Goal: Transaction & Acquisition: Book appointment/travel/reservation

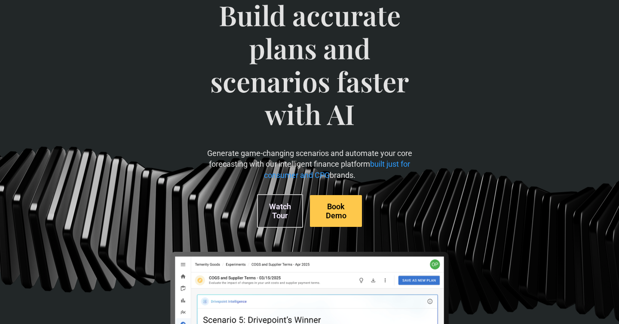
scroll to position [90, 0]
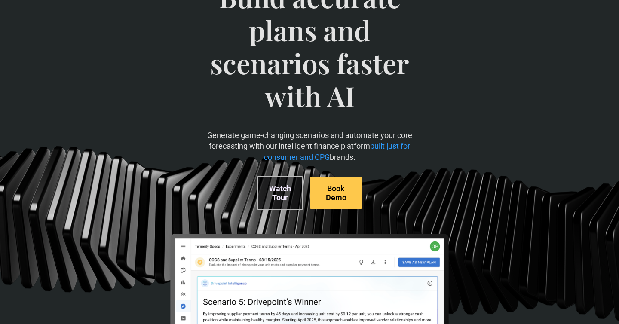
click at [274, 194] on link "Watch Tour" at bounding box center [280, 193] width 46 height 34
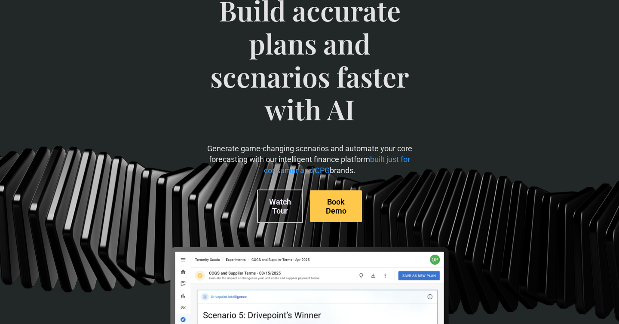
scroll to position [94, 0]
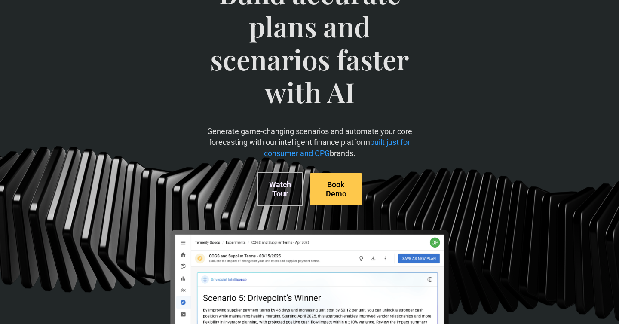
click at [280, 194] on link "Watch Tour" at bounding box center [280, 189] width 46 height 34
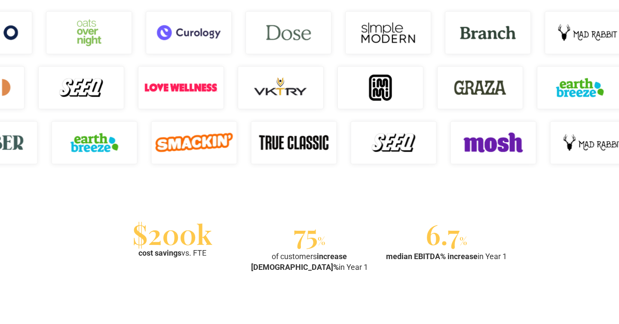
scroll to position [954, 0]
